Goal: Navigation & Orientation: Find specific page/section

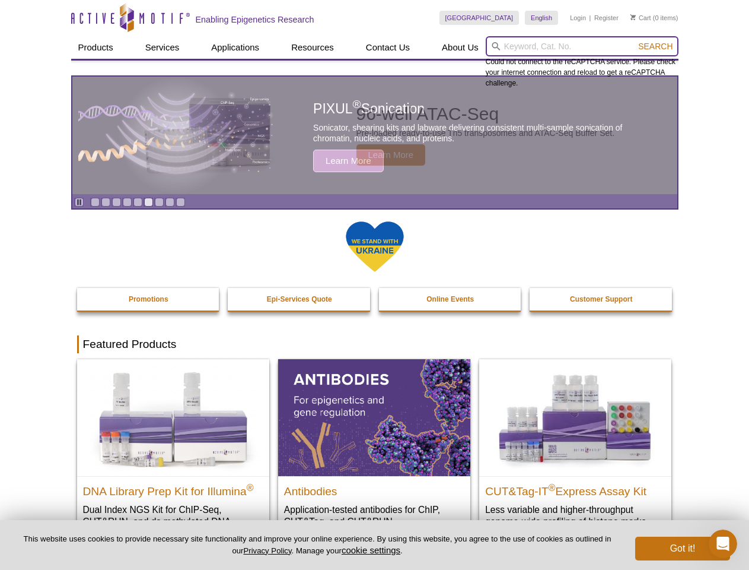
click at [582, 46] on input "search" at bounding box center [582, 46] width 193 height 20
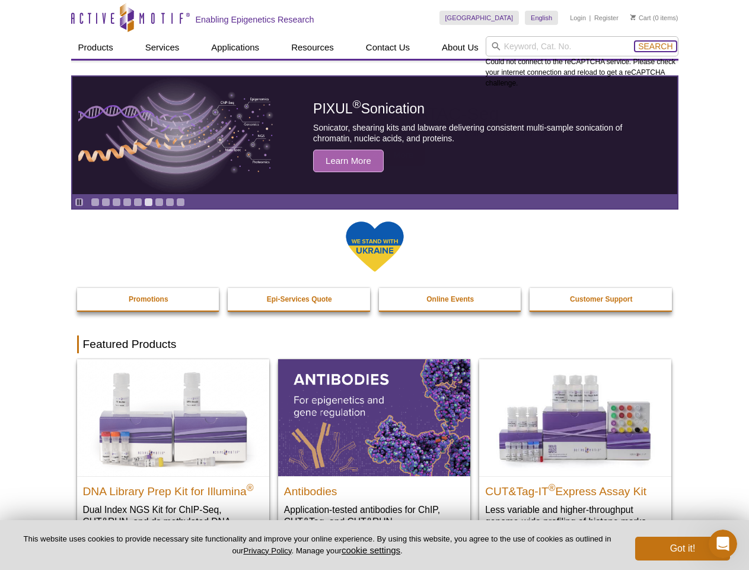
click at [656, 46] on span "Search" at bounding box center [655, 46] width 34 height 9
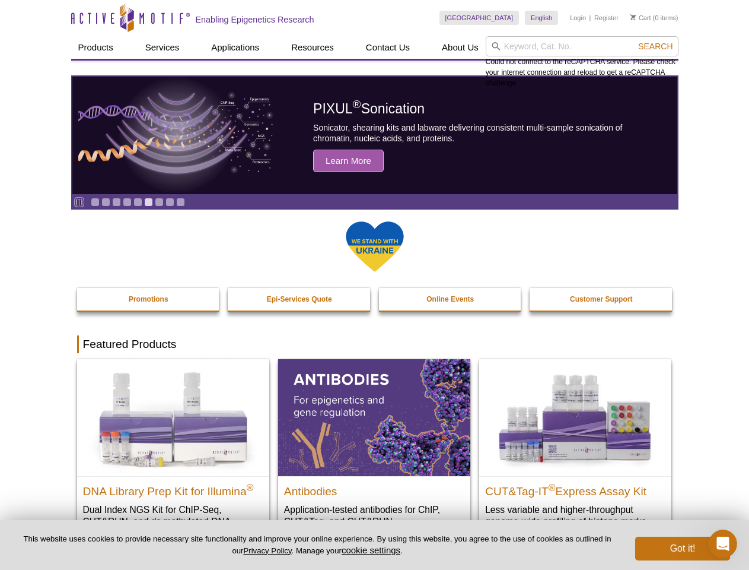
click at [79, 202] on icon "Pause" at bounding box center [79, 202] width 8 height 8
click at [95, 202] on link "Go to slide 1" at bounding box center [95, 202] width 9 height 9
click at [106, 202] on link "Go to slide 2" at bounding box center [105, 202] width 9 height 9
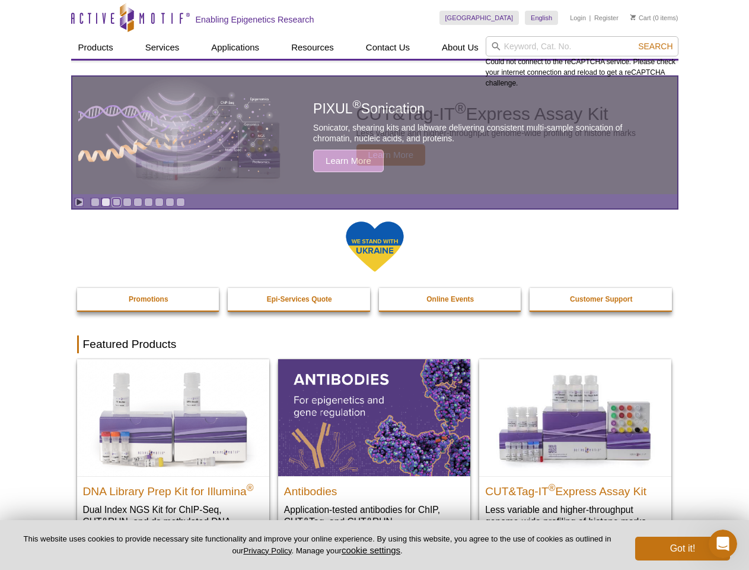
click at [116, 202] on link "Go to slide 3" at bounding box center [116, 202] width 9 height 9
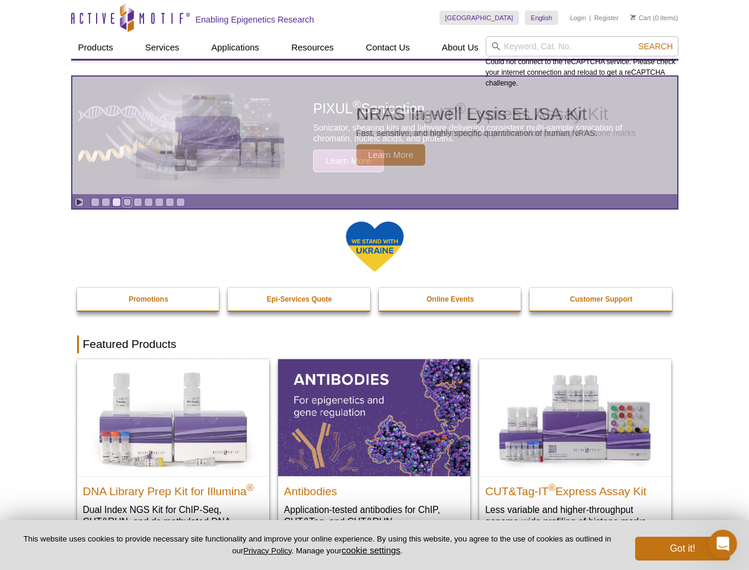
click at [127, 202] on link "Go to slide 4" at bounding box center [127, 202] width 9 height 9
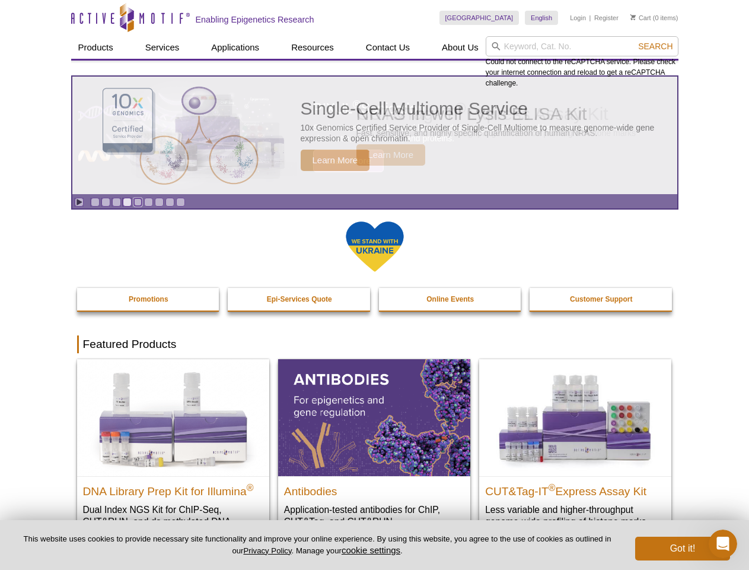
click at [138, 202] on link "Go to slide 5" at bounding box center [138, 202] width 9 height 9
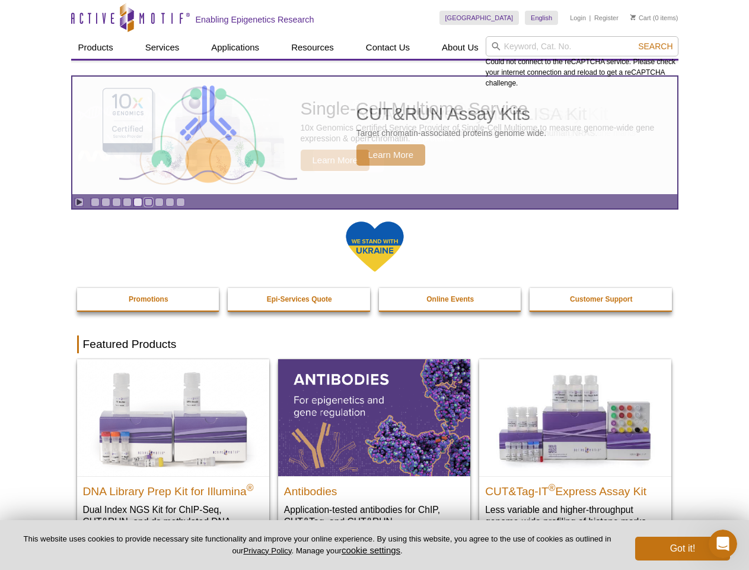
click at [148, 202] on link "Go to slide 6" at bounding box center [148, 202] width 9 height 9
